Goal: Transaction & Acquisition: Download file/media

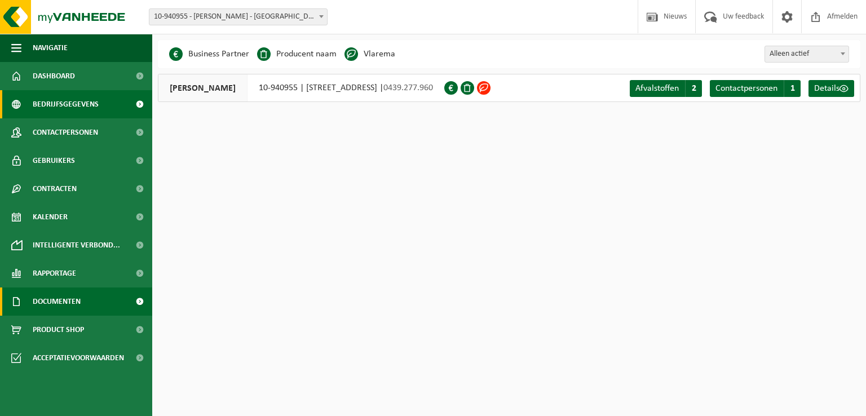
click at [103, 300] on link "Documenten" at bounding box center [76, 301] width 152 height 28
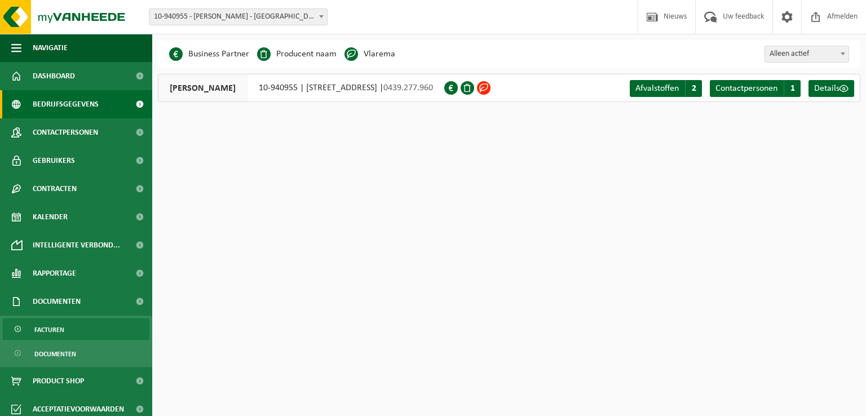
click at [77, 325] on link "Facturen" at bounding box center [76, 328] width 147 height 21
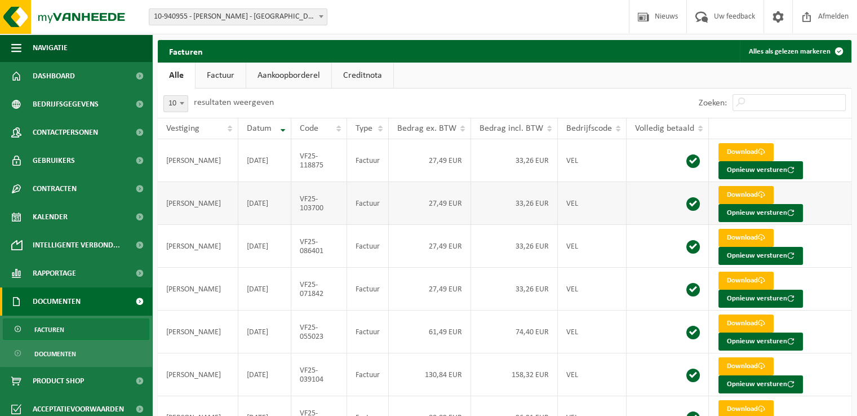
click at [747, 192] on link "Download" at bounding box center [746, 195] width 55 height 18
click at [744, 148] on link "Download" at bounding box center [746, 152] width 55 height 18
